Goal: Task Accomplishment & Management: Manage account settings

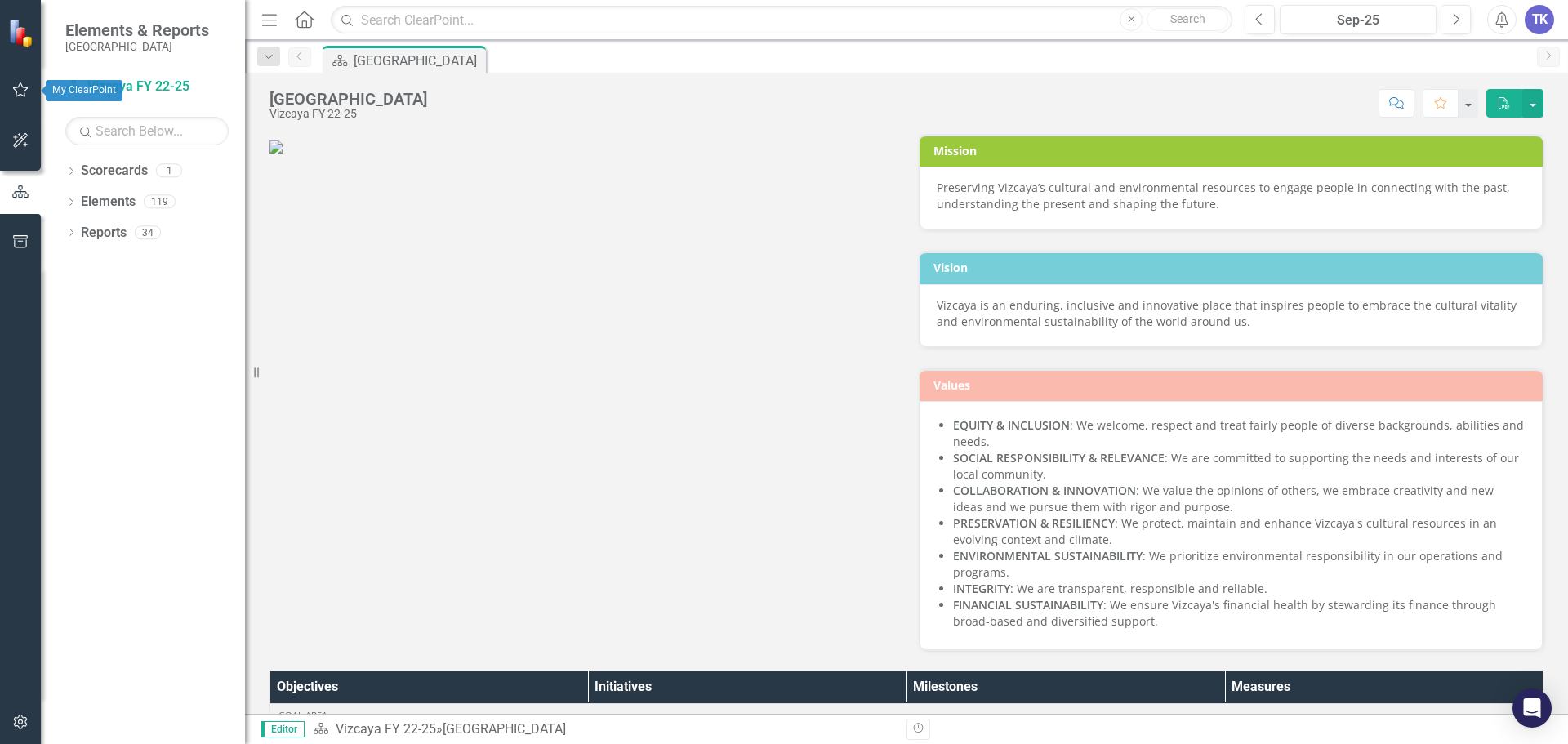
click at [9, 83] on button "button" at bounding box center [20, 90] width 36 height 34
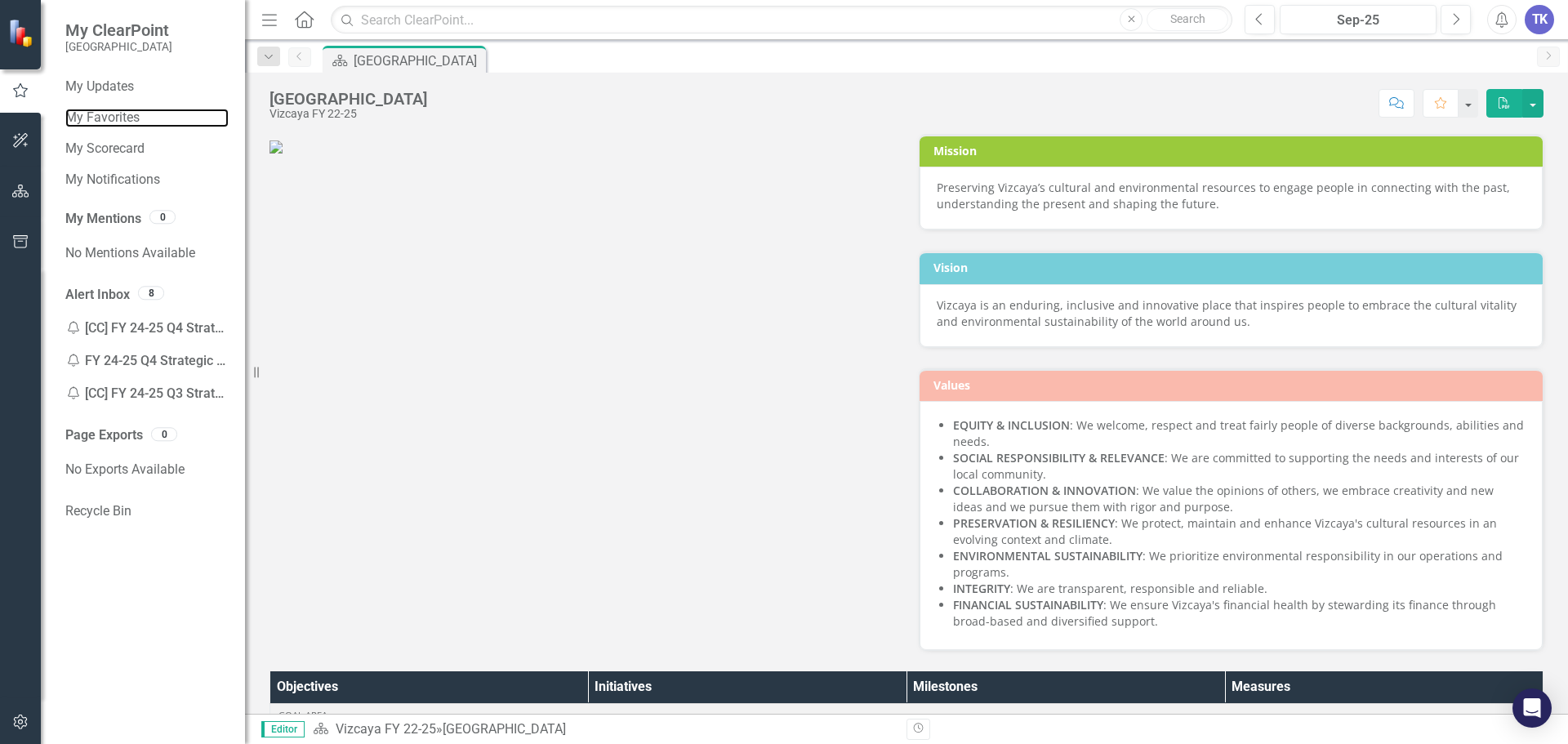
click at [125, 114] on link "My Favorites" at bounding box center [147, 118] width 163 height 19
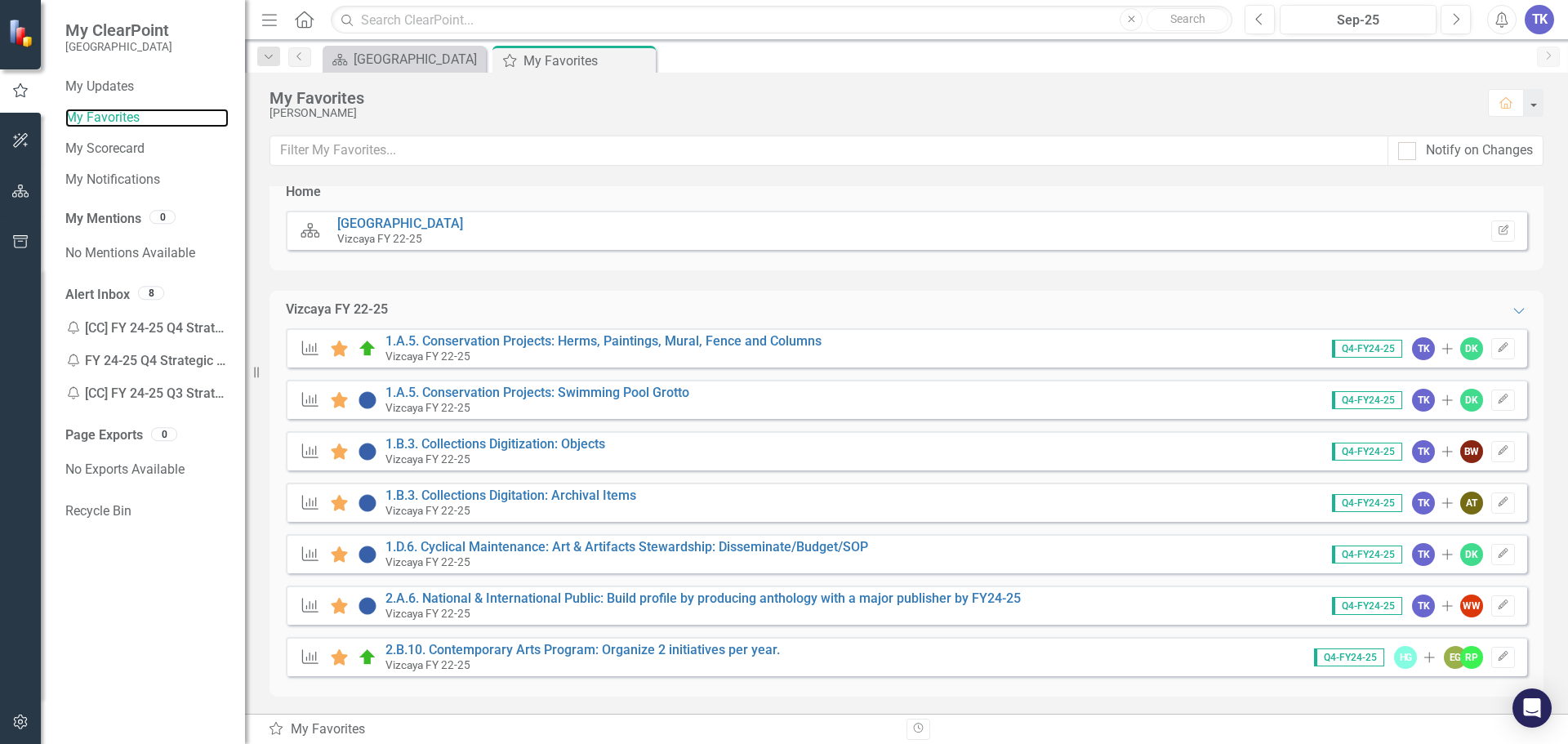
scroll to position [17, 0]
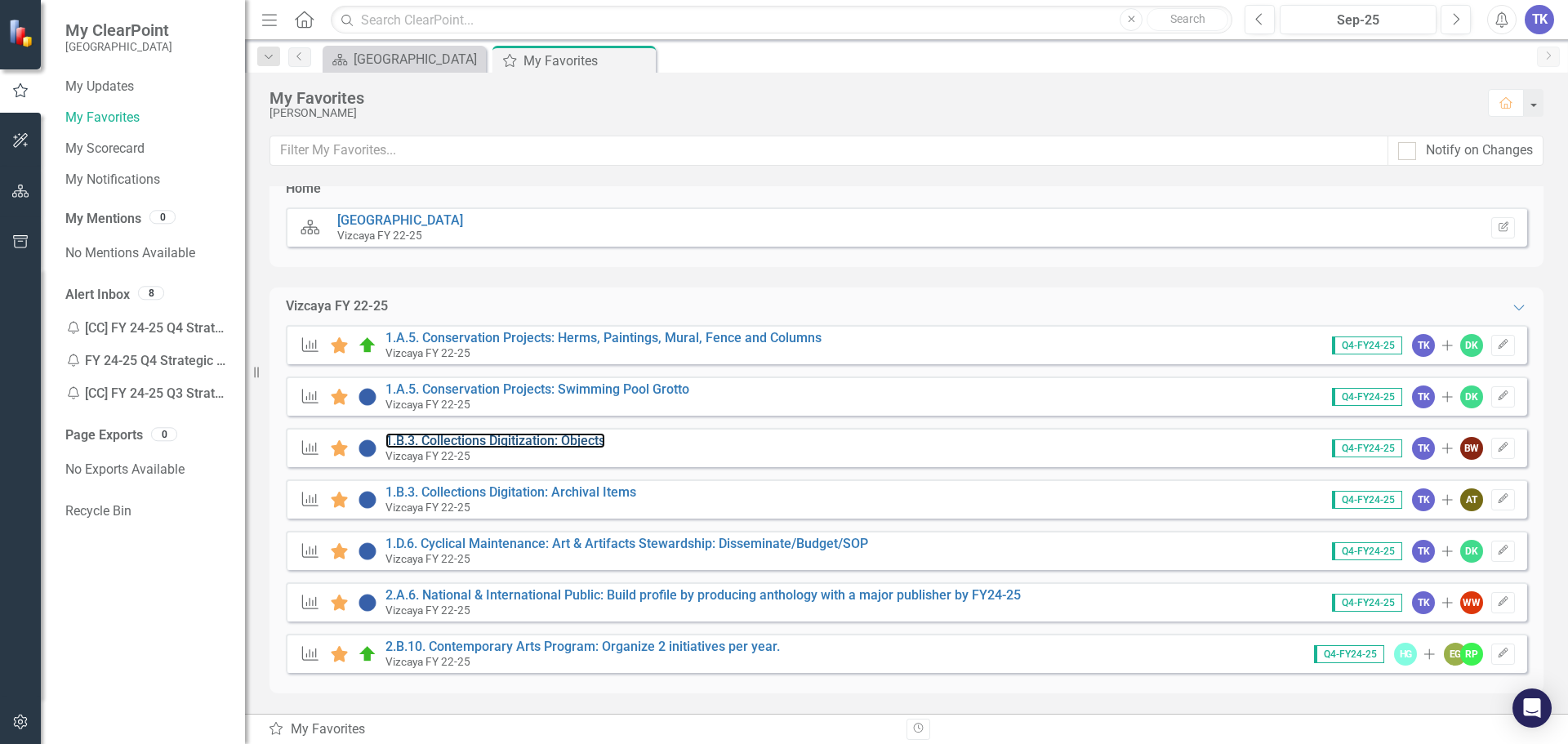
click at [544, 443] on link "1.B.3. Collections Digitization: Objects" at bounding box center [496, 441] width 220 height 16
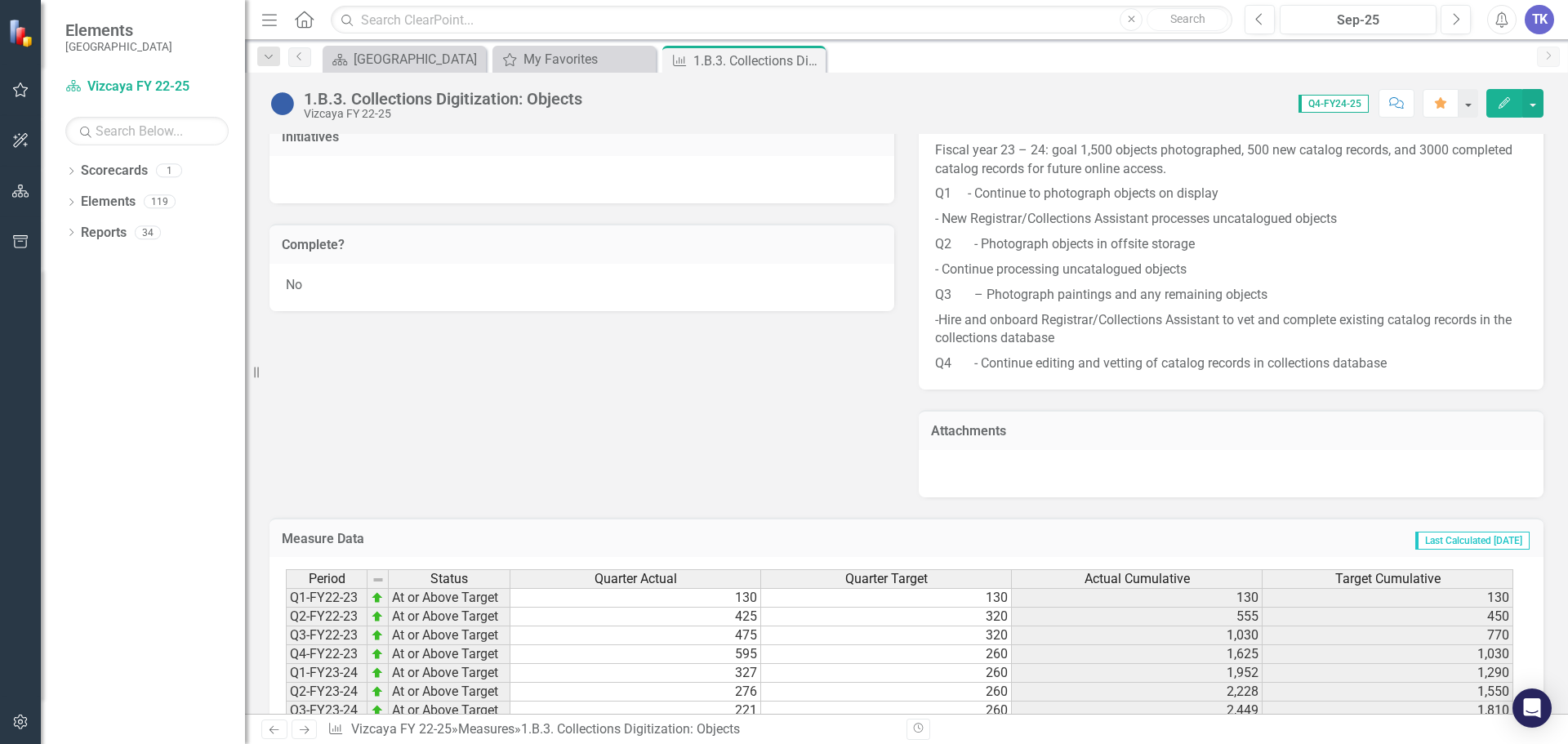
scroll to position [1055, 0]
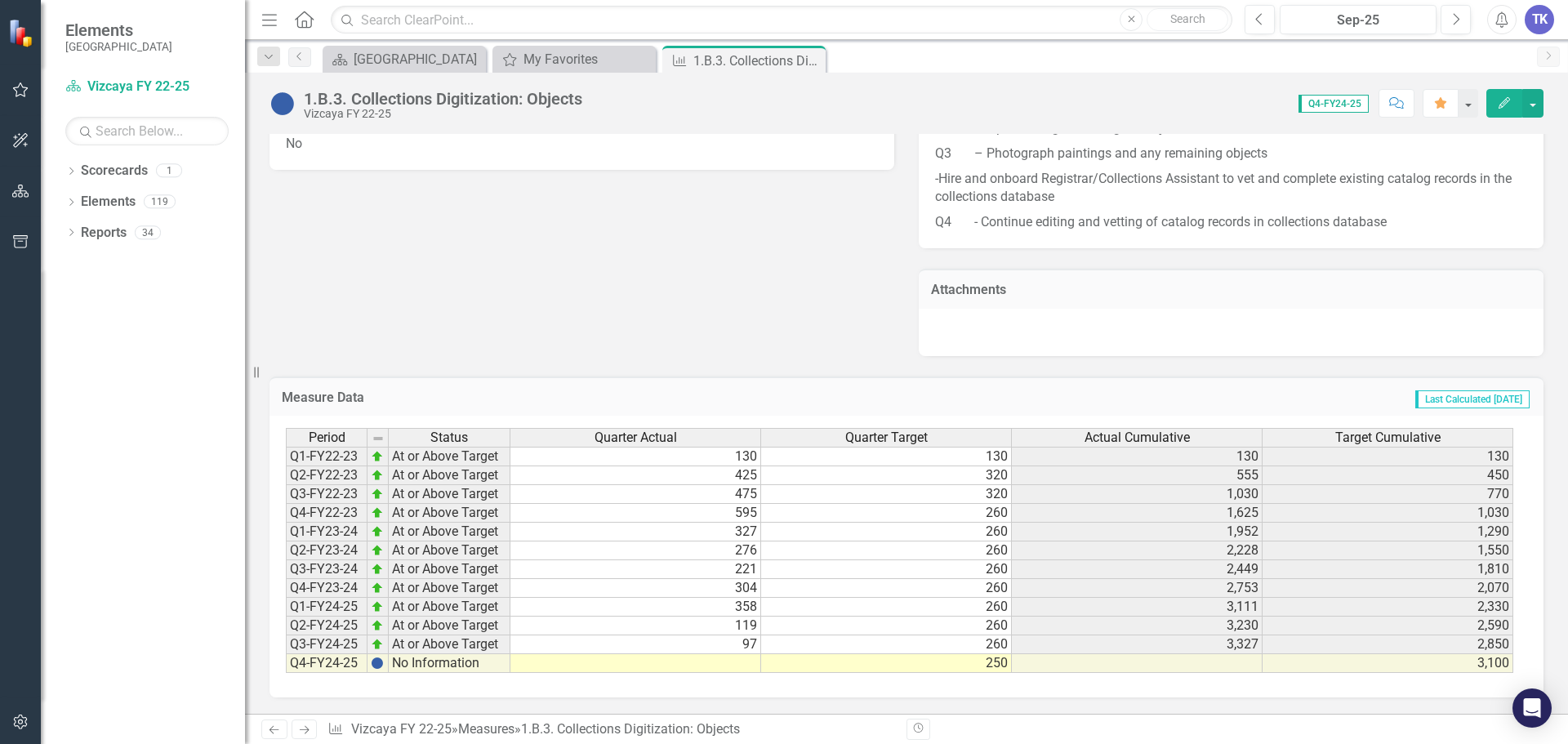
click at [1023, 663] on td at bounding box center [1137, 663] width 250 height 19
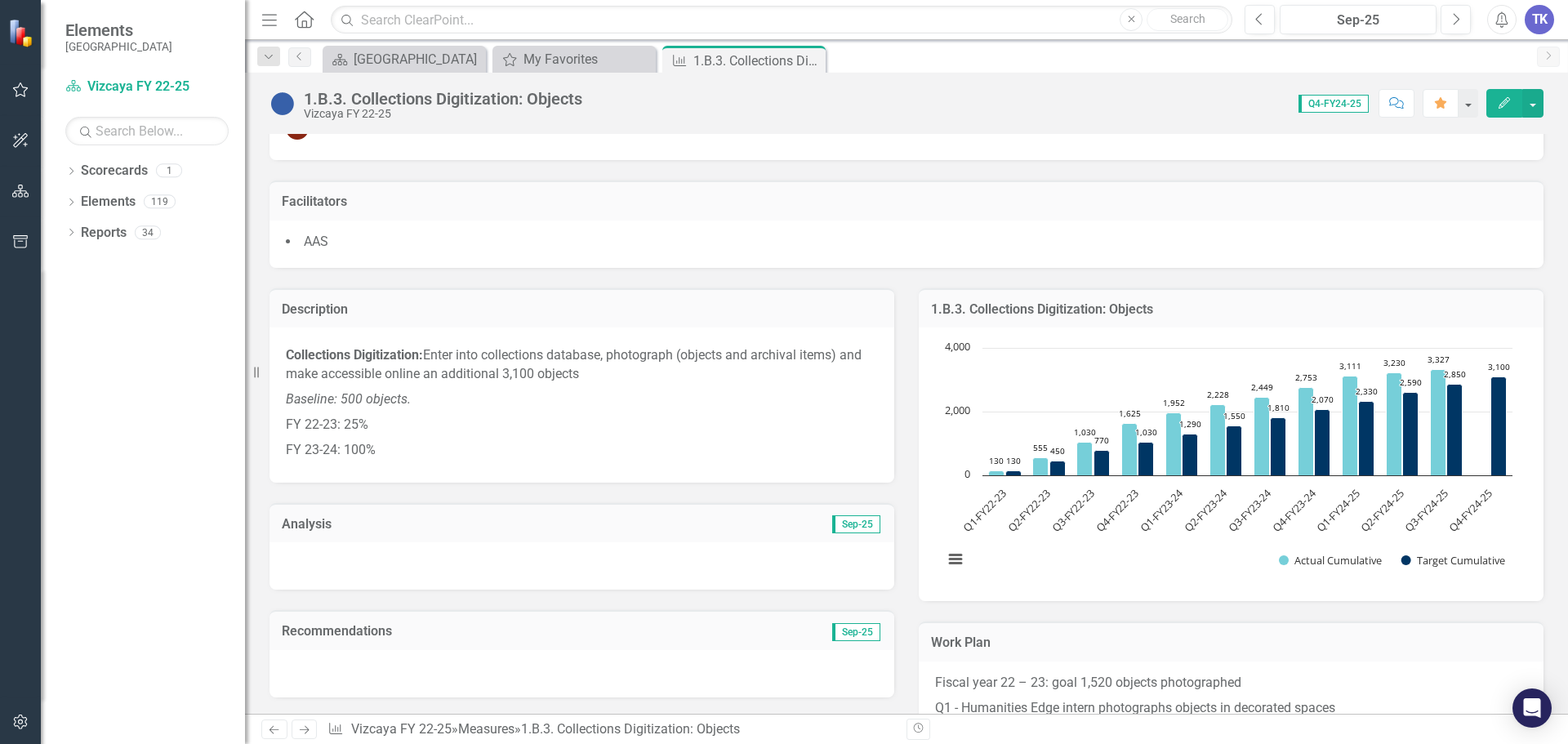
scroll to position [158, 0]
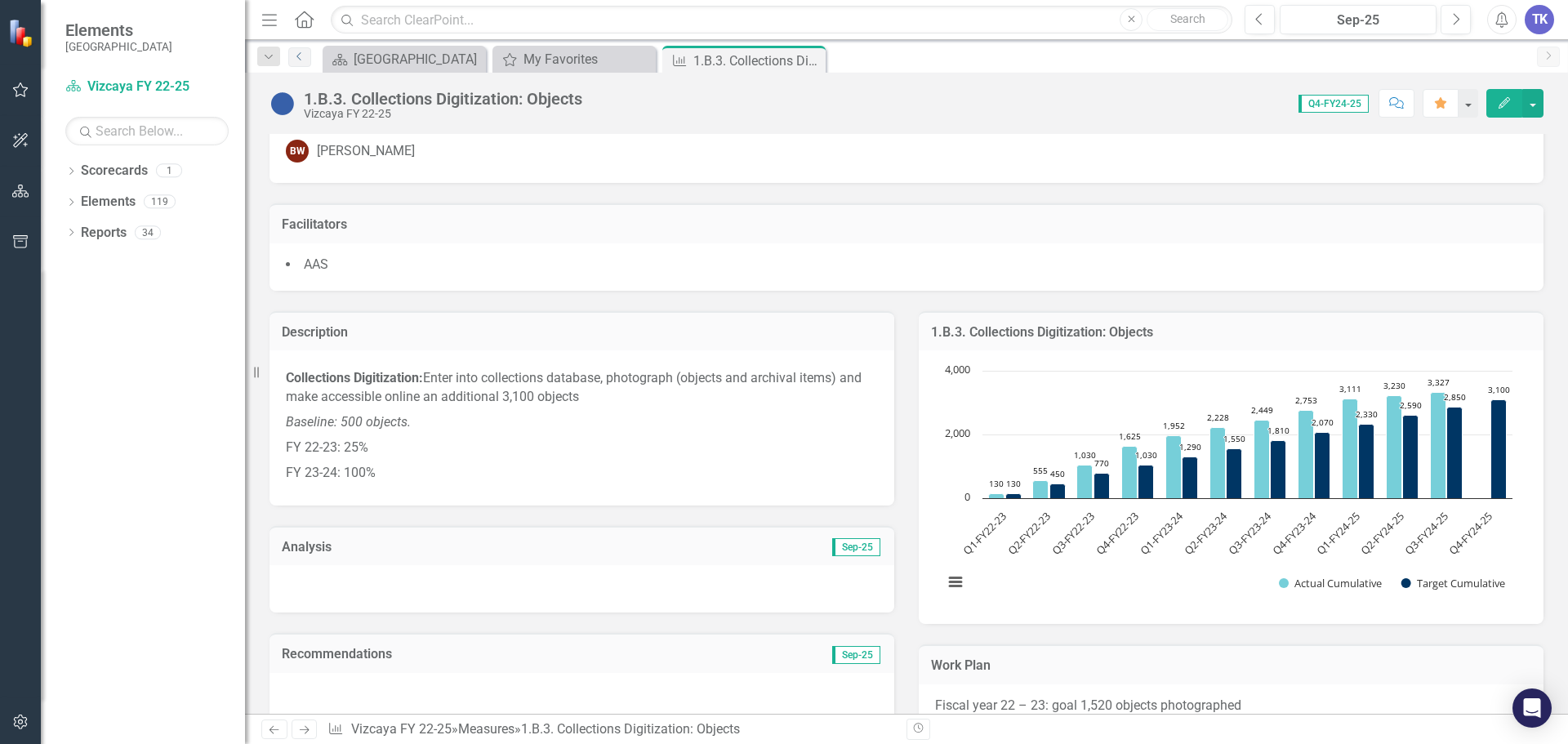
click at [303, 56] on icon "Previous" at bounding box center [299, 56] width 13 height 10
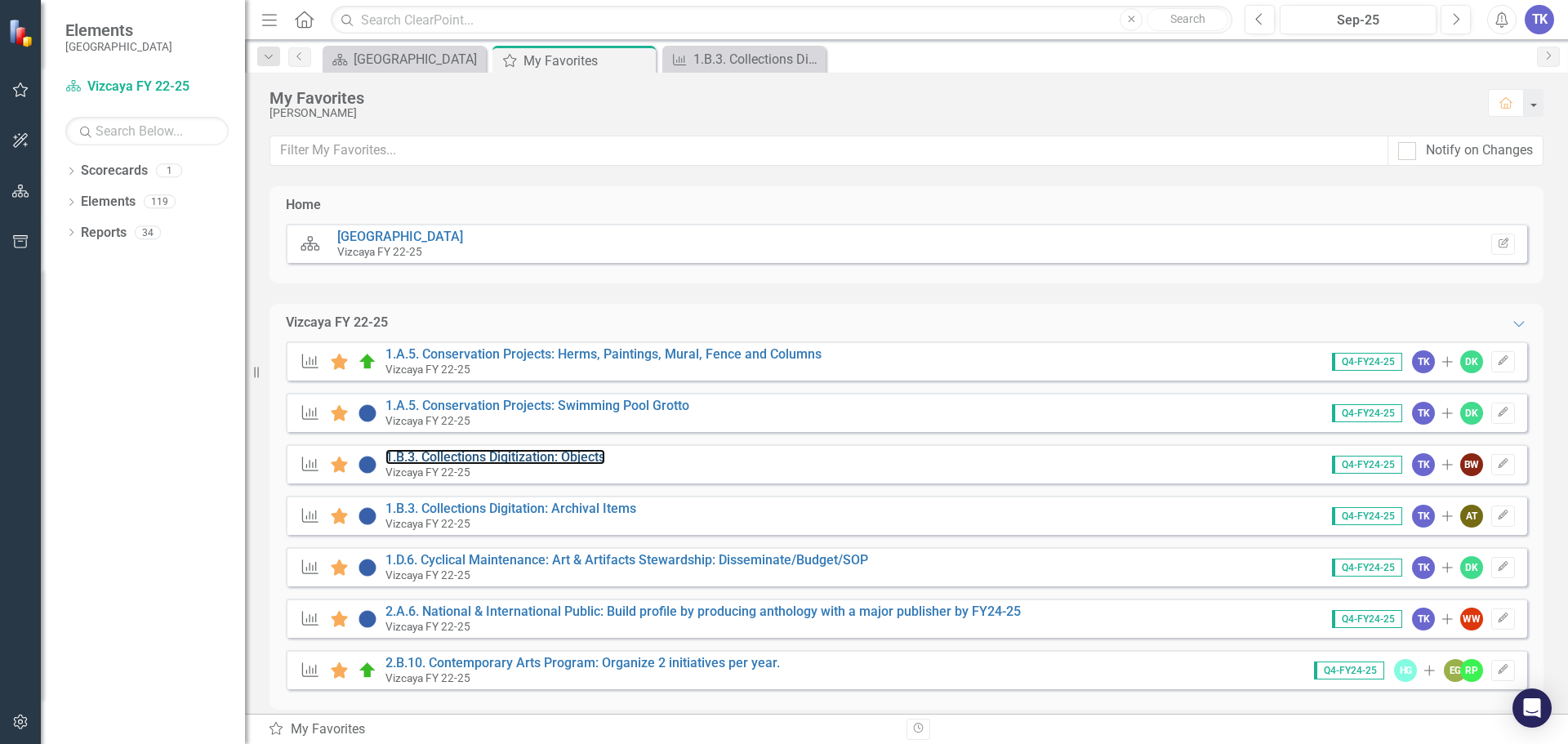
click at [566, 456] on link "1.B.3. Collections Digitization: Objects" at bounding box center [496, 456] width 220 height 16
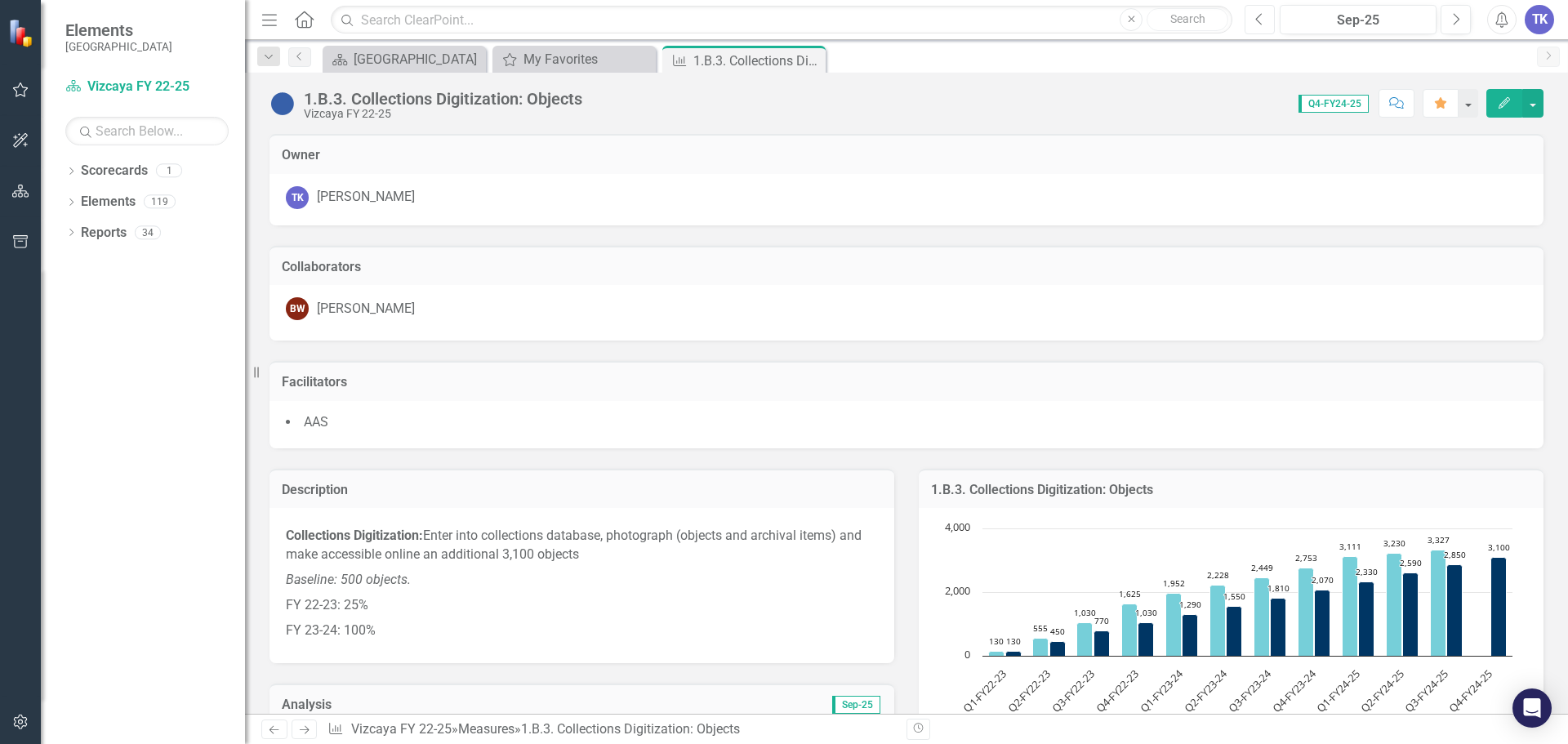
click at [1255, 22] on icon "Previous" at bounding box center [1259, 19] width 9 height 15
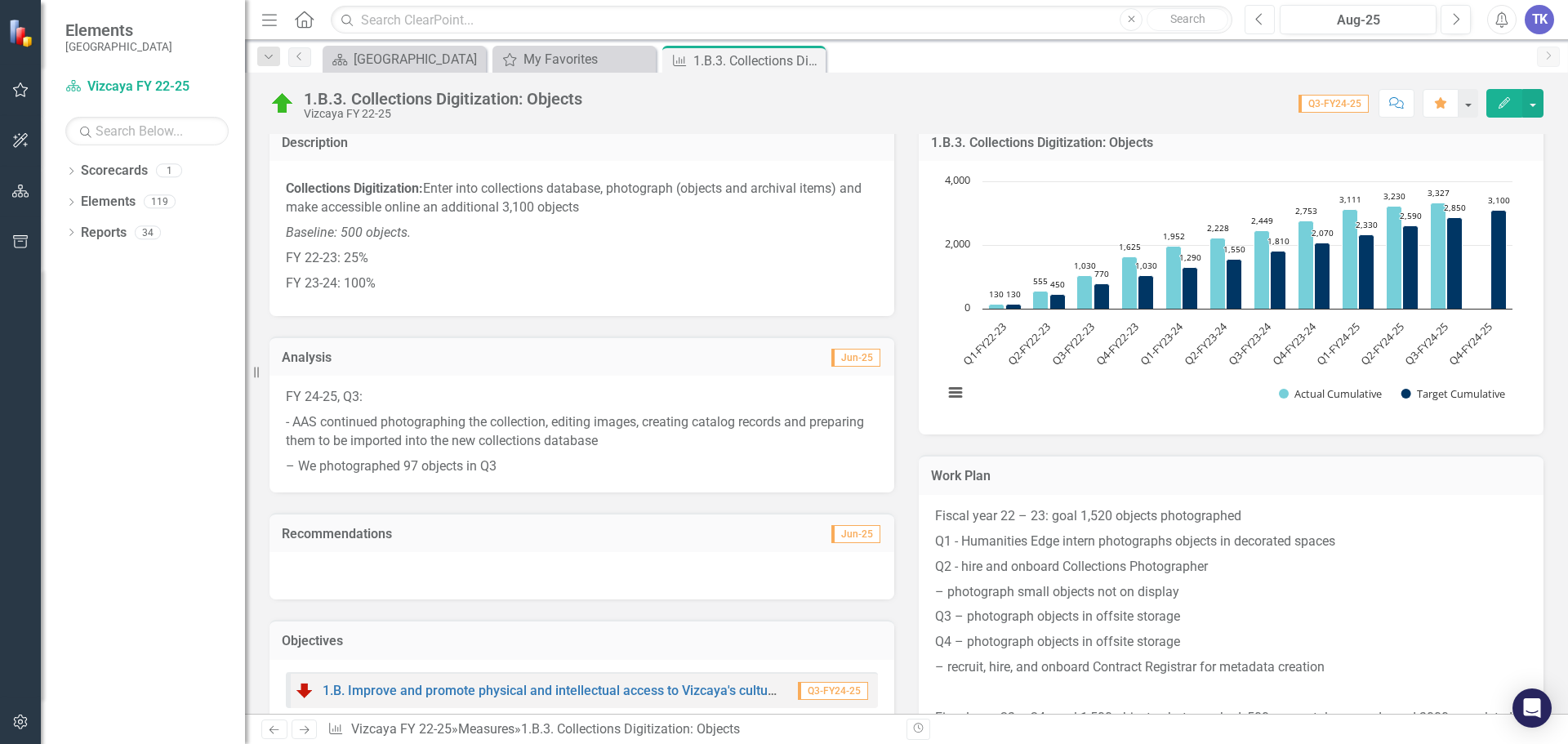
scroll to position [490, 0]
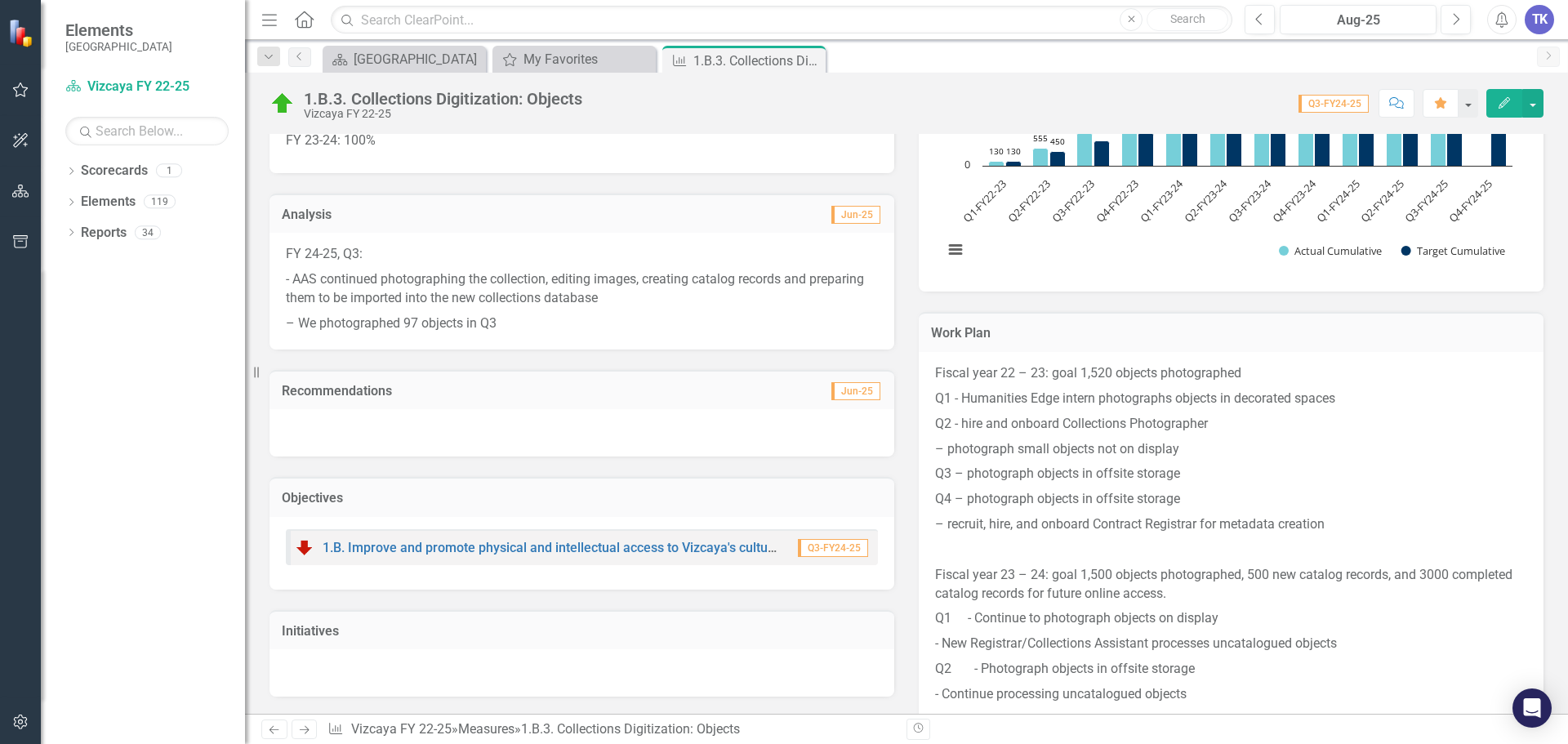
click at [286, 250] on p "FY 24-25, Q3:" at bounding box center [581, 256] width 592 height 22
click at [290, 254] on p "FY 24-25, Q3:" at bounding box center [581, 256] width 592 height 22
click at [284, 250] on div "FY 24-25, Q3: - [PERSON_NAME] continued photographing the collection, editing i…" at bounding box center [581, 291] width 624 height 116
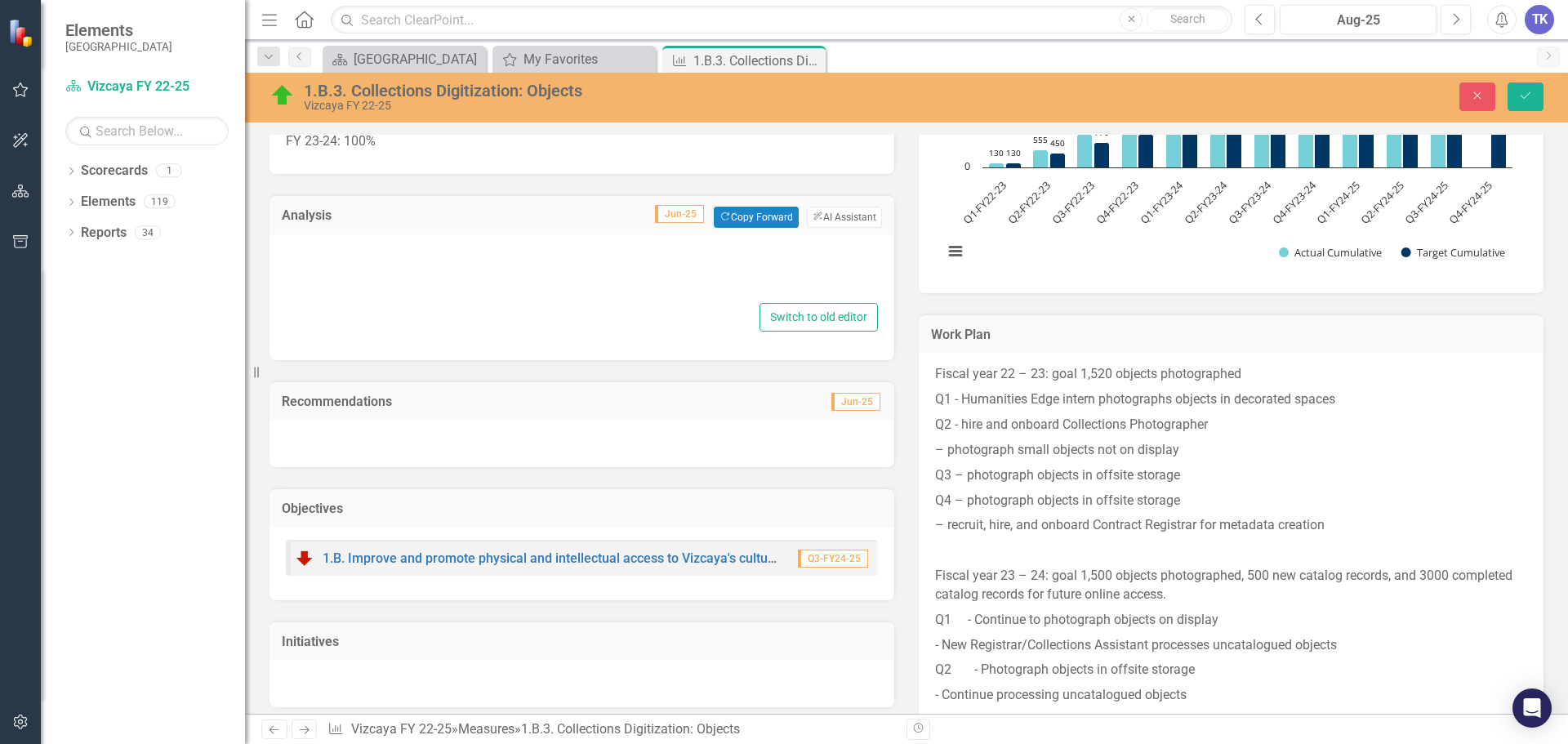
type textarea "<p>FY 24-25, Q3:</p> <p>- AAS continued photographing the collection, editing i…"
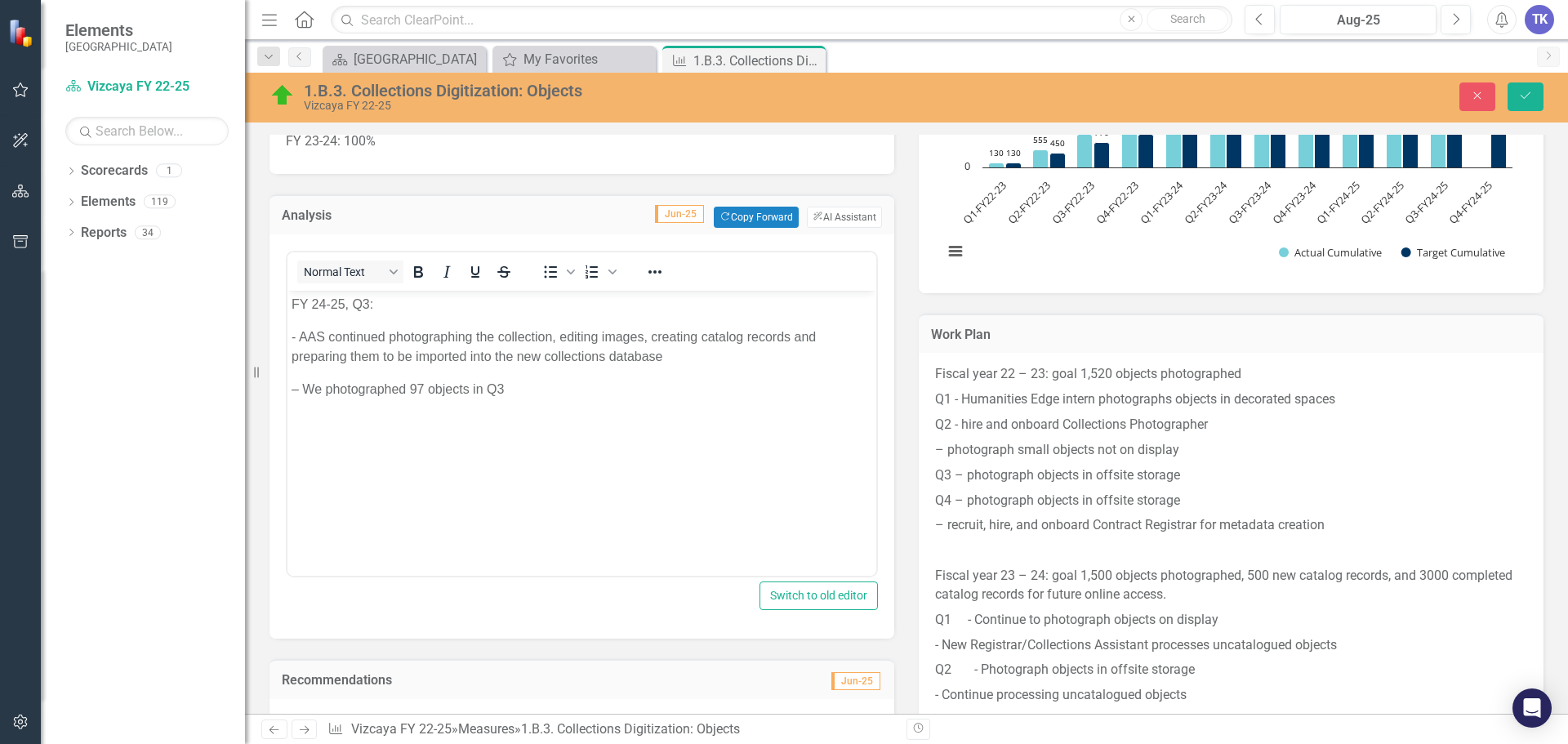
scroll to position [0, 0]
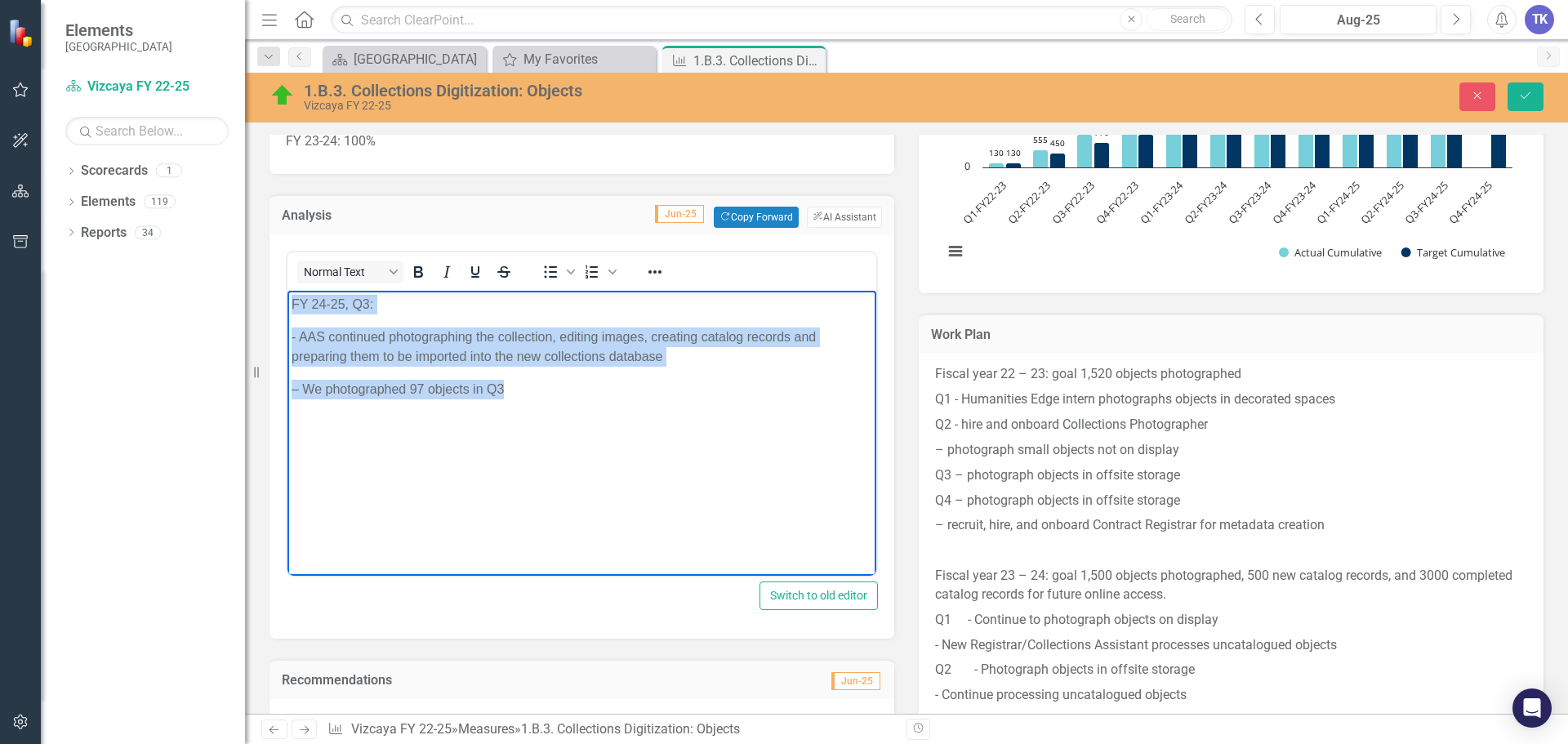
drag, startPoint x: 290, startPoint y: 302, endPoint x: 534, endPoint y: 383, distance: 257.1
click at [534, 383] on body "FY 24-25, Q3: - [PERSON_NAME] continued photographing the collection, editing i…" at bounding box center [582, 413] width 589 height 245
copy body "FY 24-25, Q3: - [PERSON_NAME] continued photographing the collection, editing i…"
click at [726, 493] on body "FY 24-25, Q3: - [PERSON_NAME] continued photographing the collection, editing i…" at bounding box center [582, 413] width 589 height 245
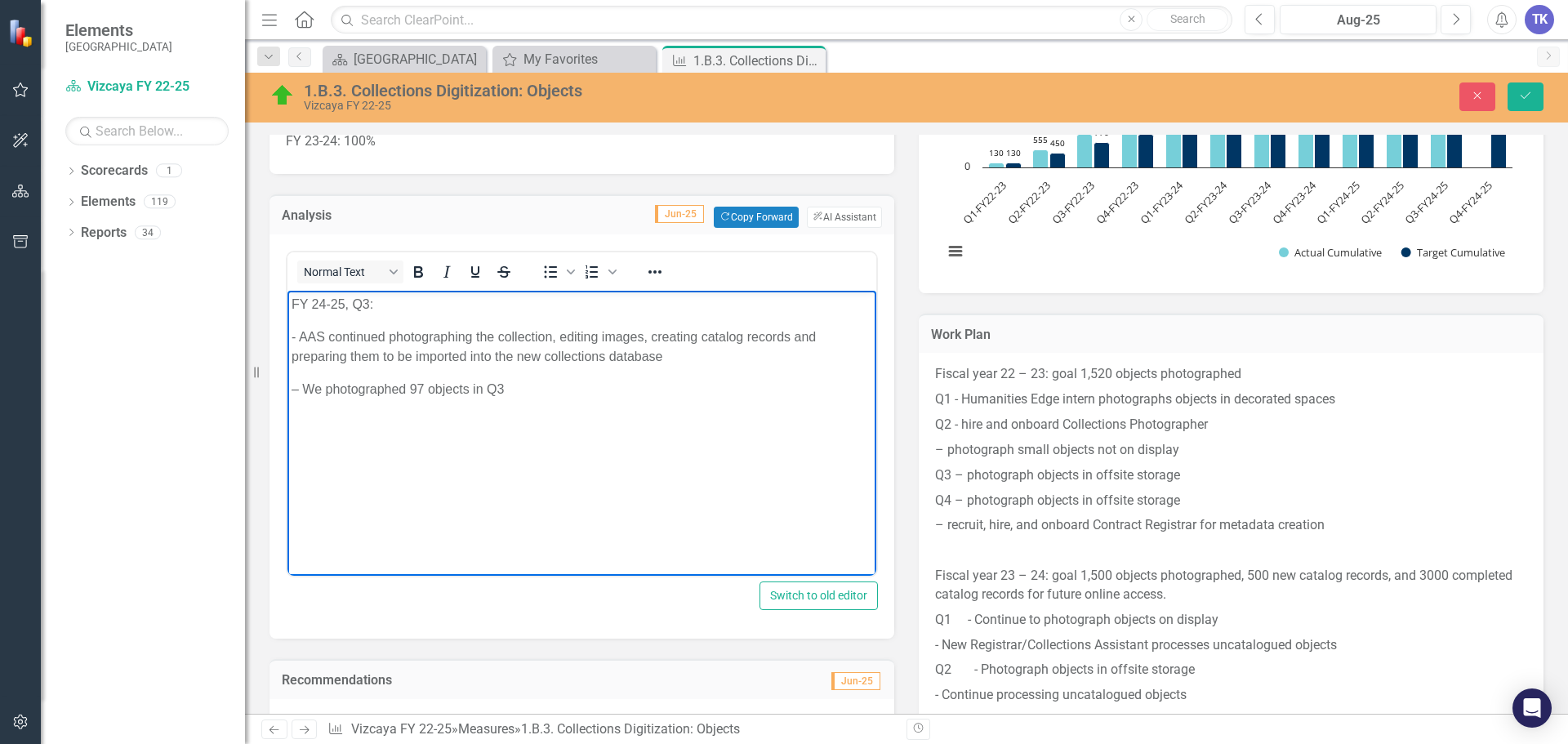
click at [684, 633] on div "<p>FY 24-25, Q3:</p> <p>- AAS continued photographing the collection, editing i…" at bounding box center [581, 437] width 624 height 404
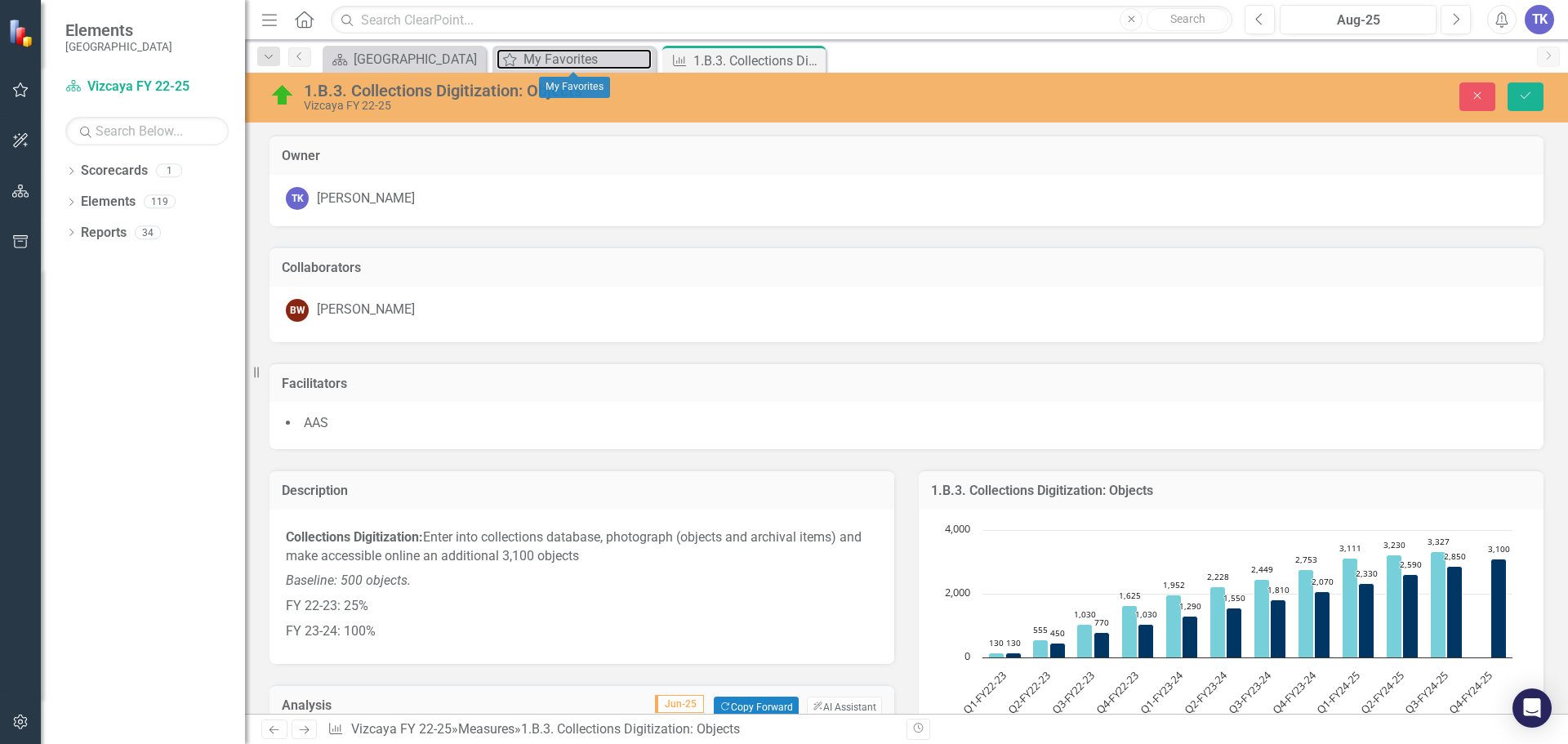
click at [531, 56] on div "My Favorites" at bounding box center [587, 59] width 129 height 21
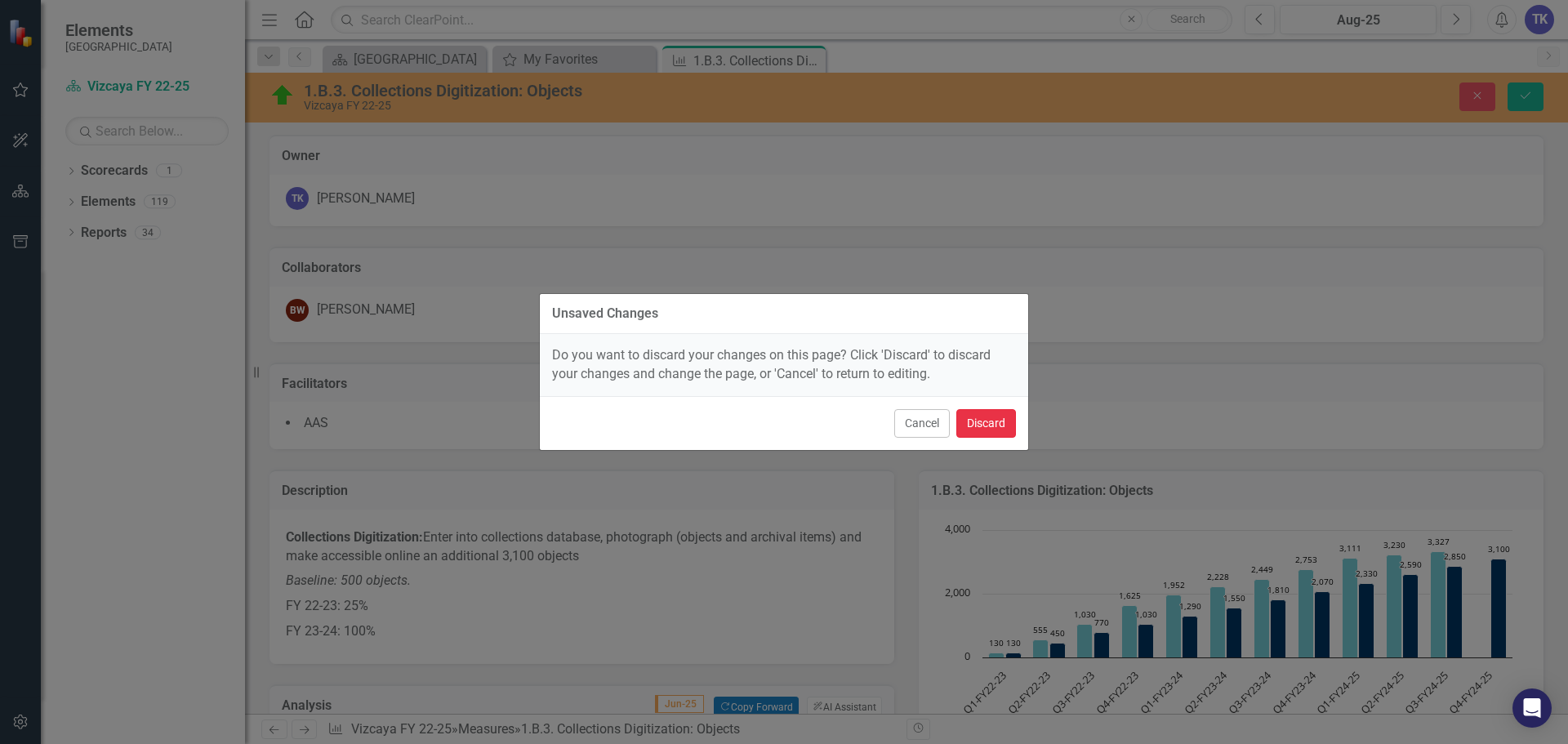
click at [992, 429] on button "Discard" at bounding box center [986, 423] width 60 height 28
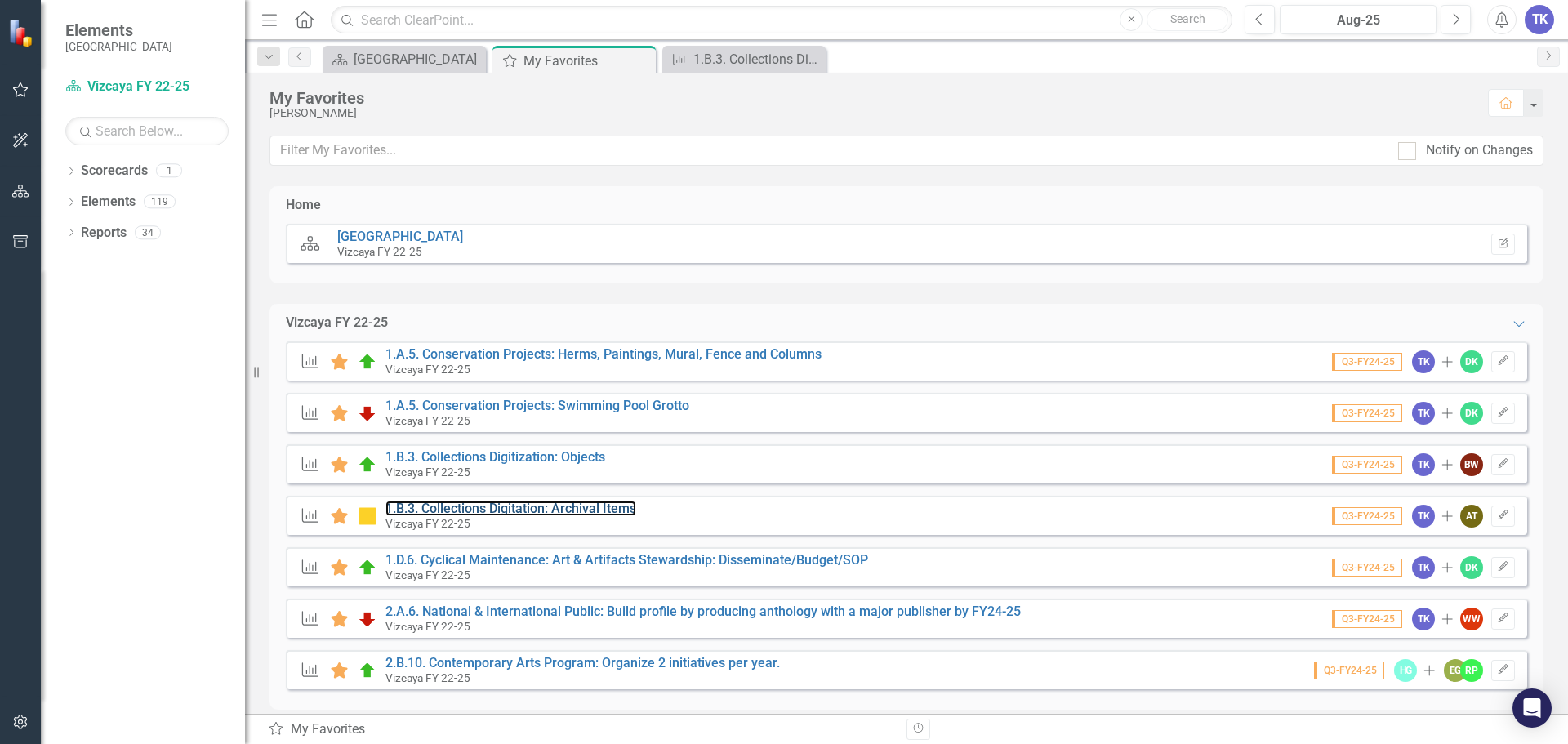
click at [575, 507] on link "1.B.3. Collections Digitation: Archival Items" at bounding box center [511, 508] width 250 height 16
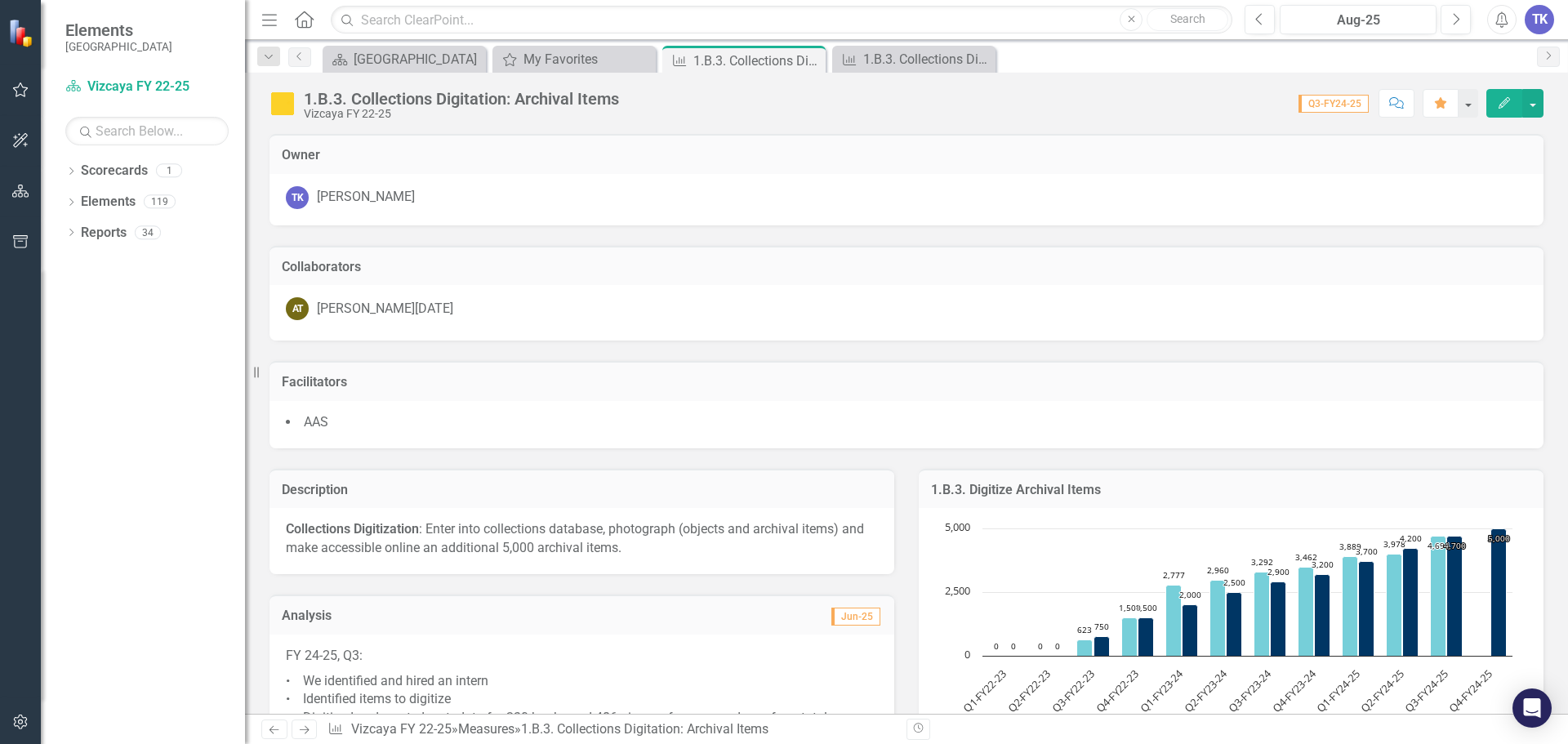
click at [391, 385] on h3 "Facilitators" at bounding box center [906, 382] width 1250 height 15
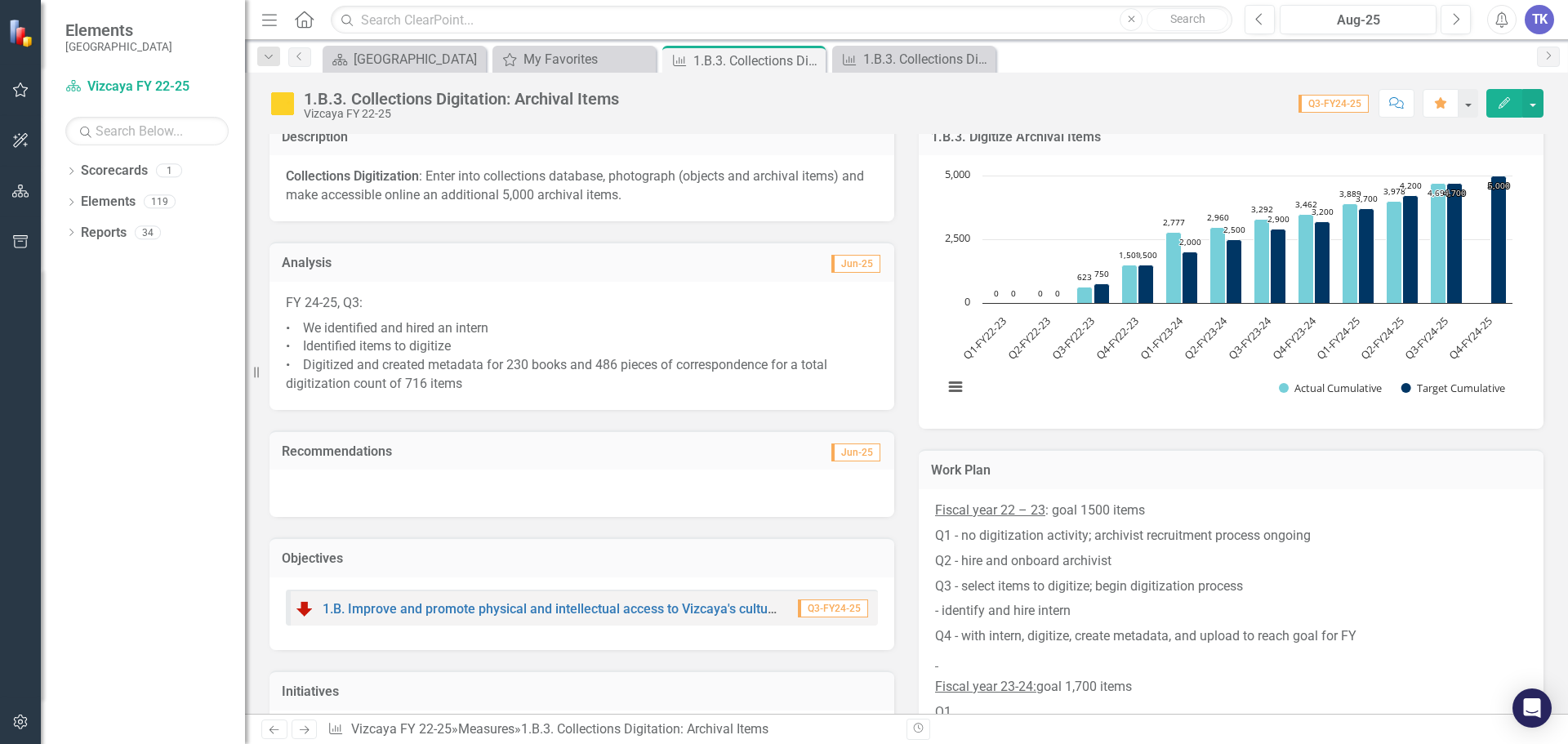
scroll to position [327, 0]
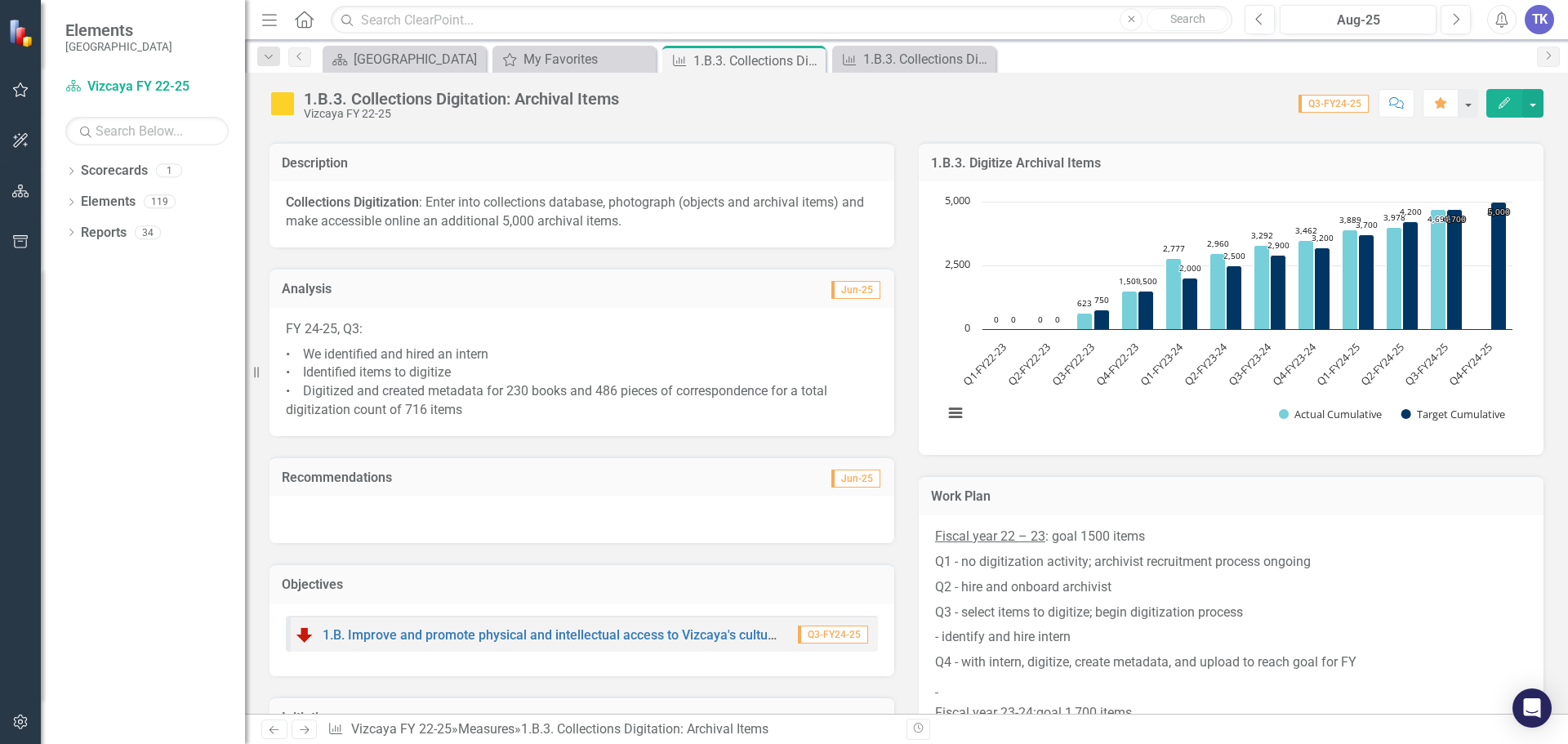
click at [480, 410] on p "• We identified and hired an intern • Identified items to digitize • Digitized …" at bounding box center [581, 381] width 592 height 78
click at [475, 410] on p "• We identified and hired an intern • Identified items to digitize • Digitized …" at bounding box center [581, 381] width 592 height 78
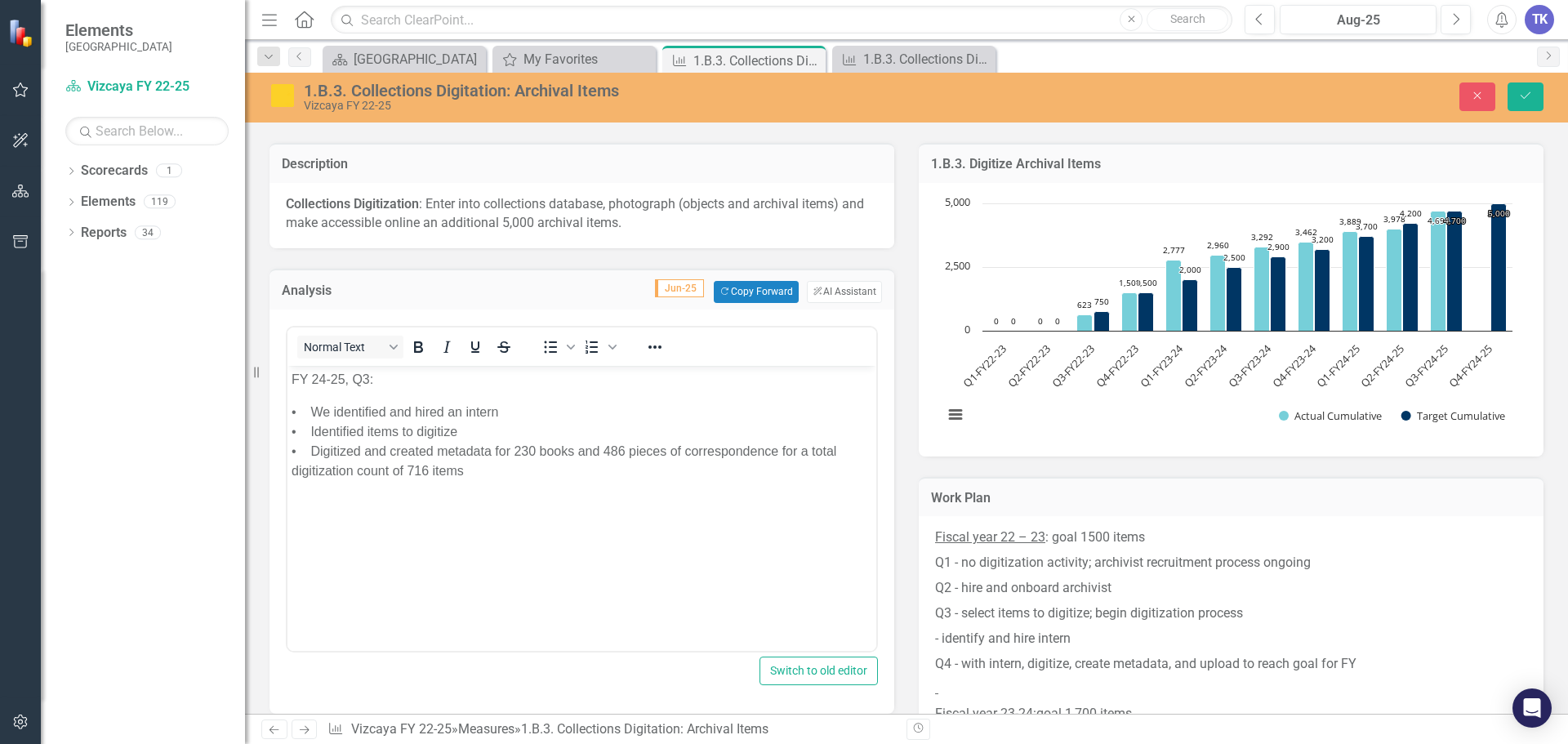
scroll to position [0, 0]
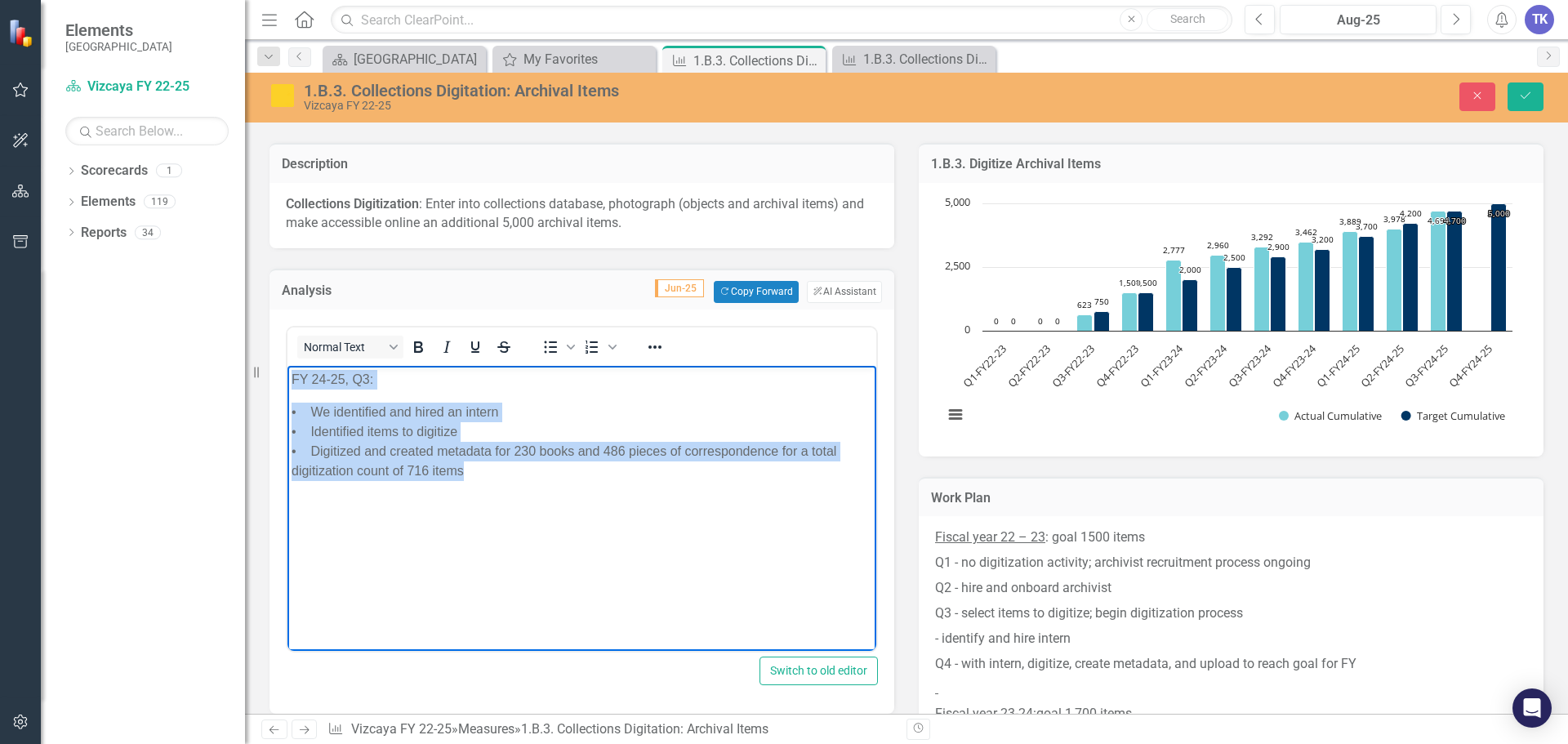
drag, startPoint x: 479, startPoint y: 477, endPoint x: 295, endPoint y: 377, distance: 209.4
click at [295, 377] on body "FY 24-25, Q3: • We identified and hired an intern • Identified items to digitiz…" at bounding box center [582, 488] width 589 height 245
copy body "FY 24-25, Q3: • We identified and hired an intern • Identified items to digitiz…"
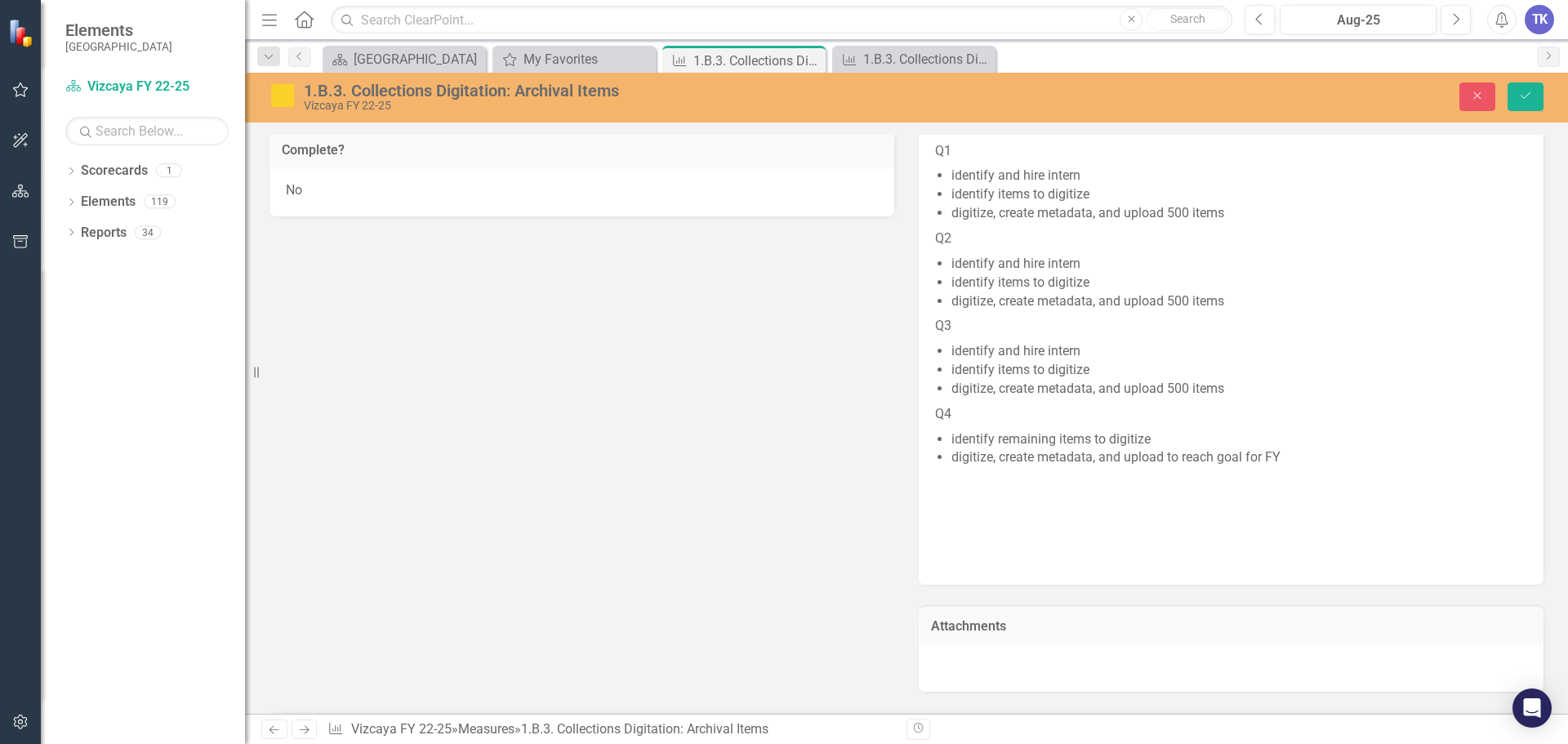
scroll to position [1614, 0]
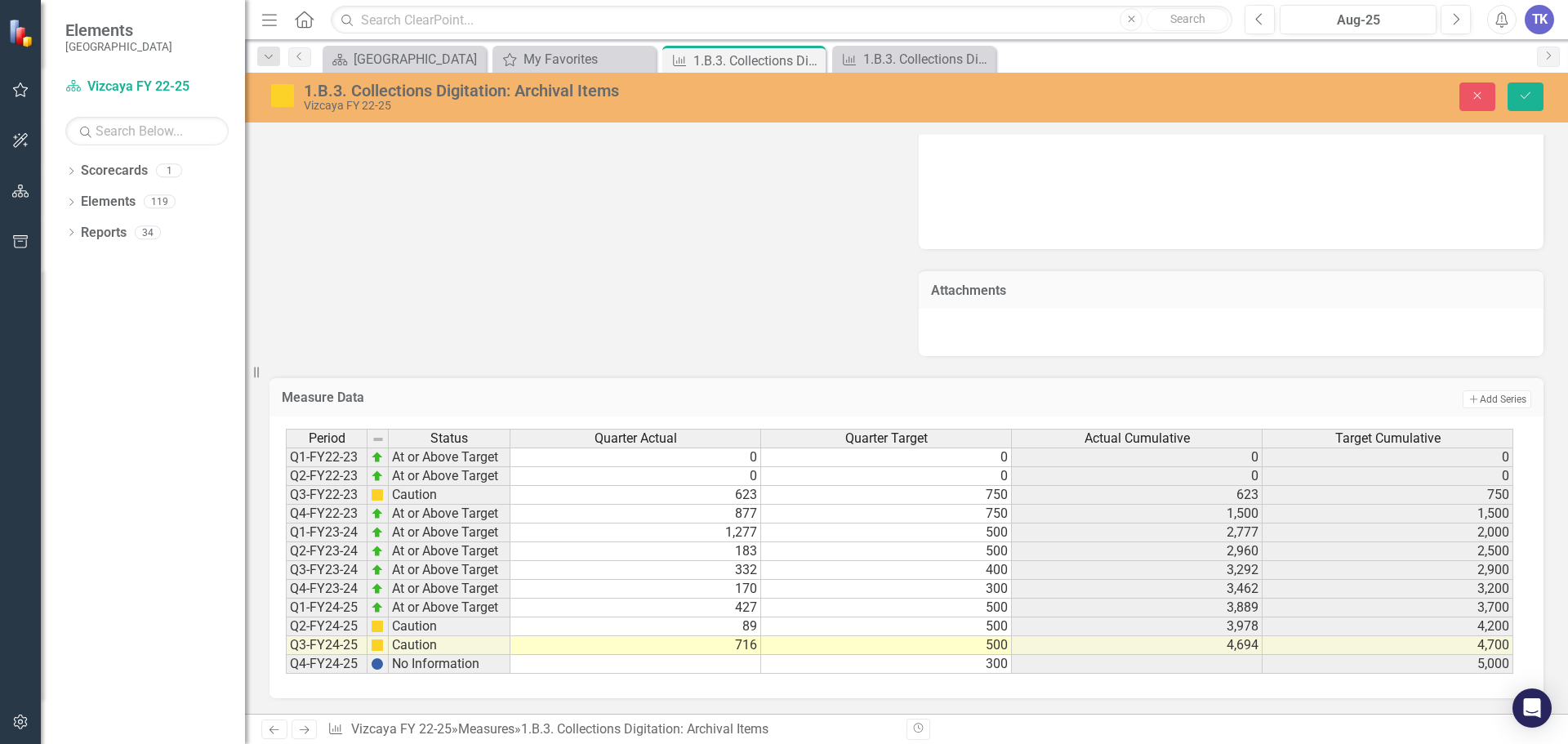
click at [1483, 96] on icon "Close" at bounding box center [1477, 95] width 15 height 12
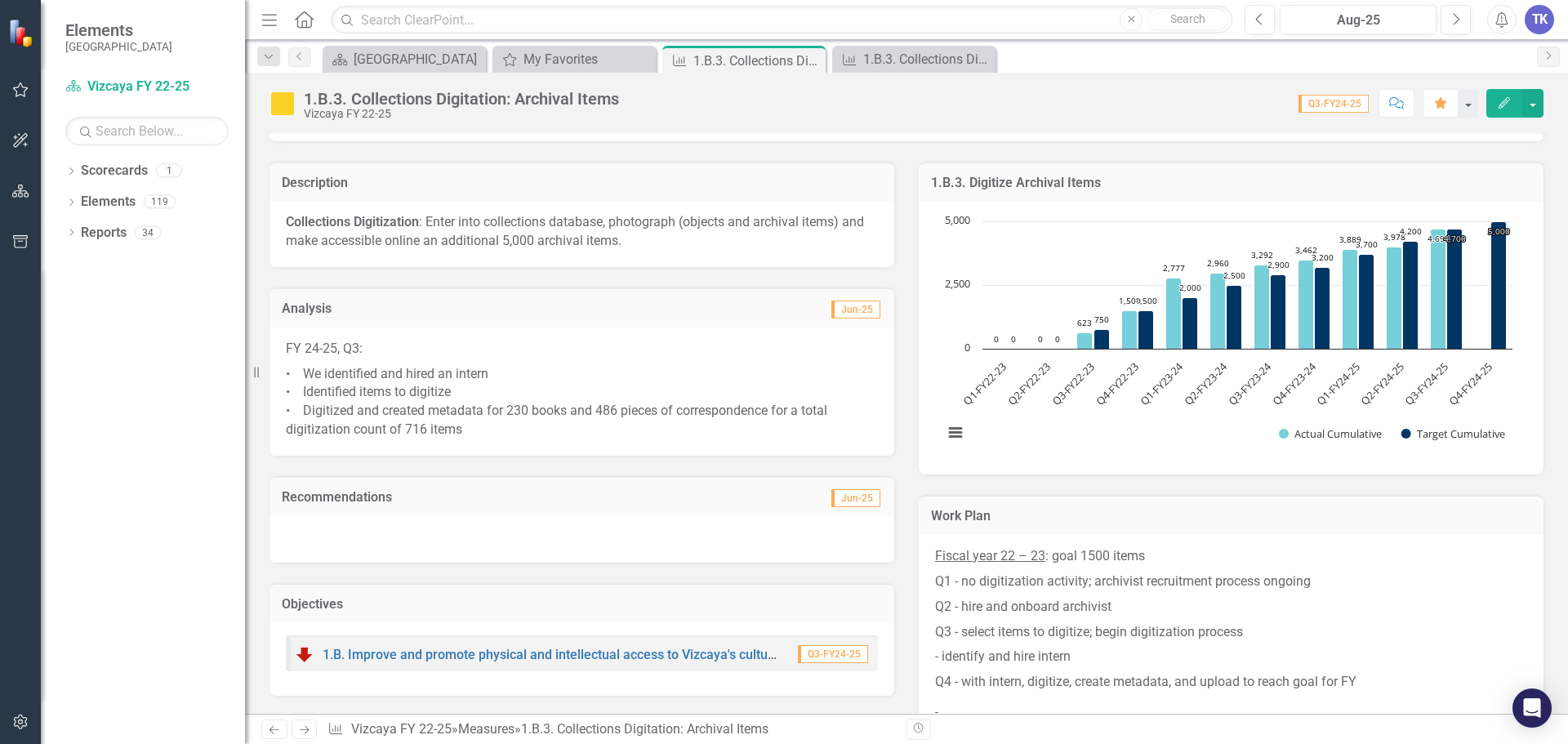
scroll to position [0, 0]
